Goal: Information Seeking & Learning: Compare options

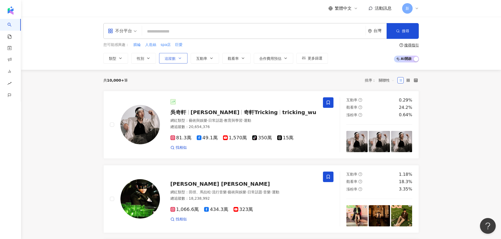
drag, startPoint x: 175, startPoint y: 54, endPoint x: 175, endPoint y: 59, distance: 5.3
click at [175, 54] on button "追蹤數" at bounding box center [173, 58] width 28 height 11
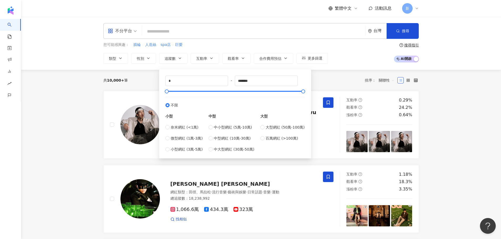
click at [151, 76] on div "共 10,000+ 筆 排序： 關聯性" at bounding box center [260, 80] width 315 height 21
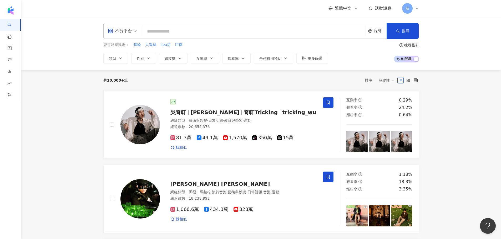
drag, startPoint x: 156, startPoint y: 33, endPoint x: 163, endPoint y: 40, distance: 10.0
click at [156, 34] on input "search" at bounding box center [253, 32] width 219 height 10
click at [176, 58] on button "追蹤數" at bounding box center [173, 58] width 28 height 11
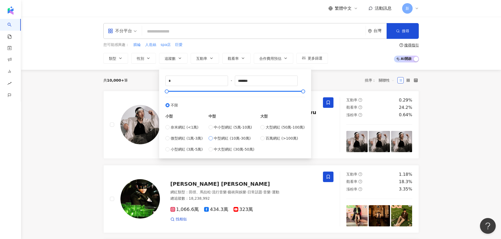
click at [219, 141] on span "中型網紅 (10萬-30萬)" at bounding box center [232, 139] width 37 height 6
type input "******"
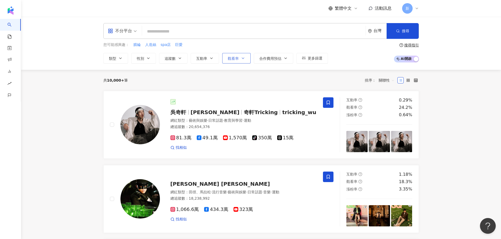
click at [235, 57] on span "觀看率" at bounding box center [233, 58] width 11 height 4
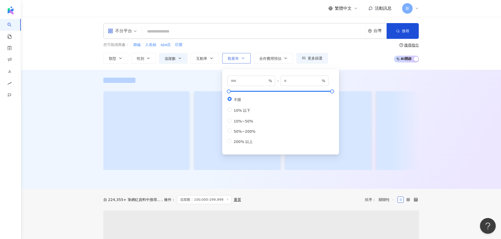
click at [239, 60] on button "觀看率" at bounding box center [236, 58] width 28 height 11
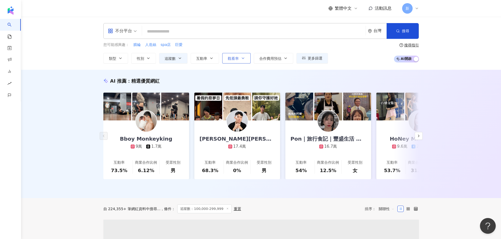
click at [239, 60] on button "觀看率" at bounding box center [236, 58] width 28 height 11
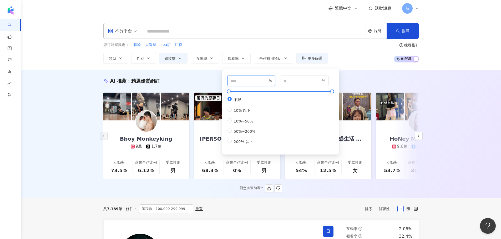
click at [243, 82] on input "number" at bounding box center [248, 81] width 37 height 6
click at [354, 77] on div "AI 推薦 ： 精選優質網紅 Bboy Monkeyking 9萬 1.7萬 互動率 73.5% 商業合作比例 6.12% 受眾性別 男 [PERSON_NA…" at bounding box center [261, 134] width 480 height 129
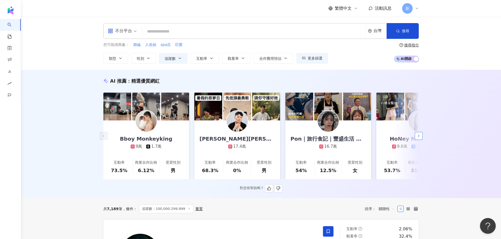
click at [419, 134] on icon "button" at bounding box center [418, 136] width 4 height 4
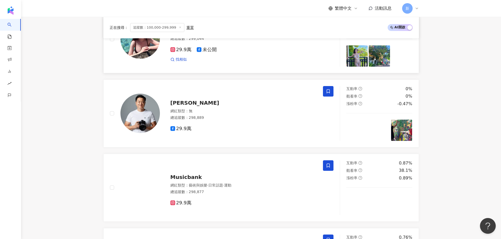
scroll to position [210, 0]
